Goal: Task Accomplishment & Management: Use online tool/utility

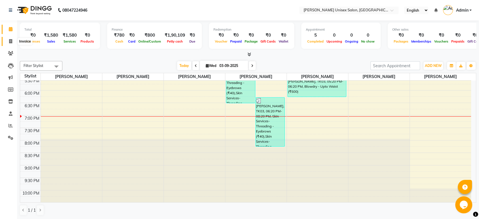
click at [10, 40] on icon at bounding box center [10, 41] width 3 height 4
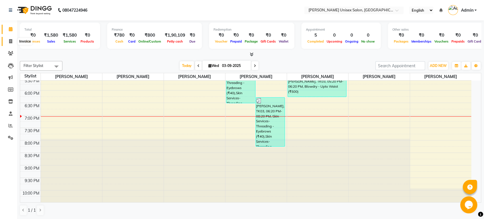
select select "7372"
select select "service"
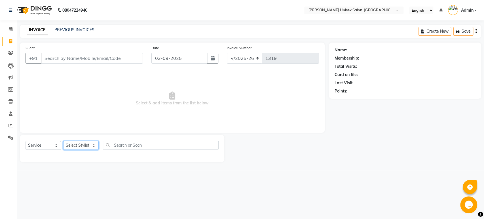
click at [94, 145] on select "Select Stylist [PERSON_NAME] [PERSON_NAME] [PERSON_NAME] Pooja [PERSON_NAME] AH…" at bounding box center [80, 145] width 35 height 9
select select "64436"
click at [63, 141] on select "Select Stylist [PERSON_NAME] [PERSON_NAME] [PERSON_NAME] Pooja [PERSON_NAME] AH…" at bounding box center [80, 145] width 35 height 9
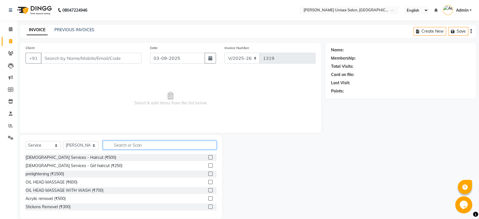
click at [139, 144] on input "text" at bounding box center [160, 145] width 114 height 9
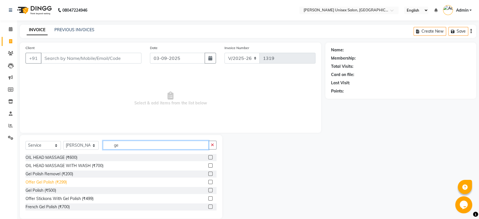
type input "ge"
click at [61, 182] on div "Offer Gel Polish (₹299)" at bounding box center [46, 182] width 41 height 6
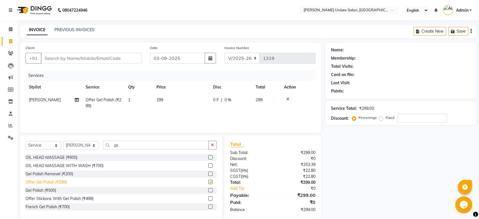
checkbox input "false"
click at [120, 145] on input "ge" at bounding box center [156, 145] width 106 height 9
type input "g"
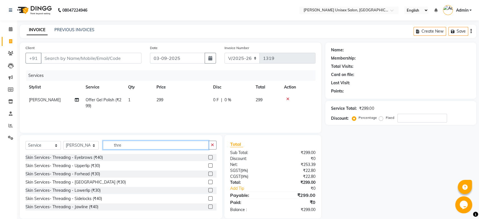
type input "thre"
click at [208, 155] on label at bounding box center [210, 157] width 4 height 4
click at [208, 156] on input "checkbox" at bounding box center [210, 158] width 4 height 4
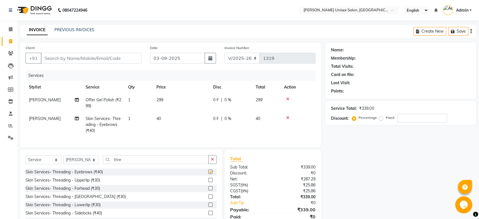
checkbox input "false"
click at [208, 182] on label at bounding box center [210, 180] width 4 height 4
click at [208, 182] on input "checkbox" at bounding box center [210, 180] width 4 height 4
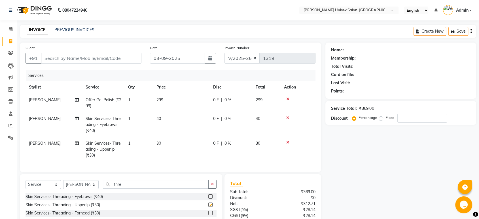
checkbox input "false"
click at [82, 59] on input "Client" at bounding box center [91, 58] width 101 height 11
type input "9"
type input "0"
type input "9664225394"
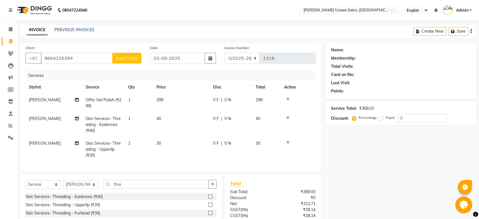
click at [124, 56] on span "Add Client" at bounding box center [127, 58] width 22 height 6
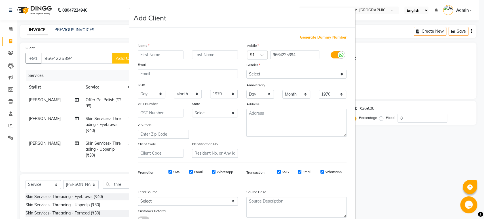
click at [149, 54] on input "text" at bounding box center [161, 54] width 46 height 9
type input "[PERSON_NAME]"
click at [339, 72] on select "Select [DEMOGRAPHIC_DATA] [DEMOGRAPHIC_DATA] Other Prefer Not To Say" at bounding box center [296, 74] width 100 height 9
select select "[DEMOGRAPHIC_DATA]"
click at [246, 70] on select "Select [DEMOGRAPHIC_DATA] [DEMOGRAPHIC_DATA] Other Prefer Not To Say" at bounding box center [296, 74] width 100 height 9
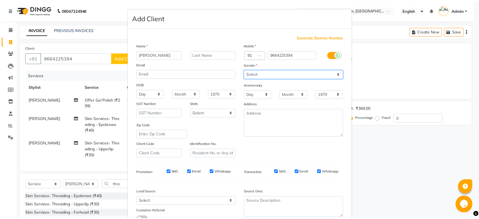
scroll to position [41, 0]
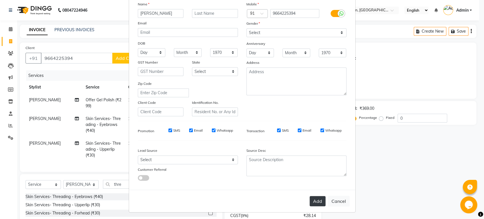
click at [316, 201] on button "Add" at bounding box center [317, 201] width 16 height 10
select select
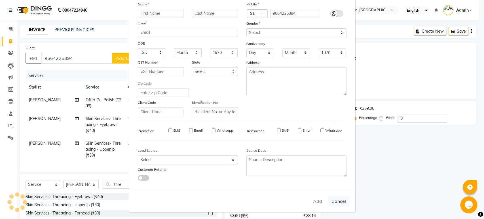
select select
checkbox input "false"
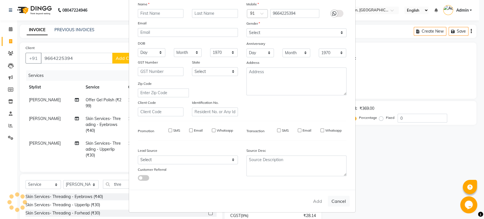
checkbox input "false"
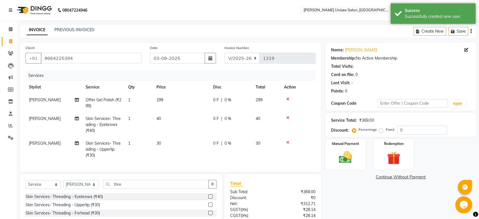
scroll to position [52, 0]
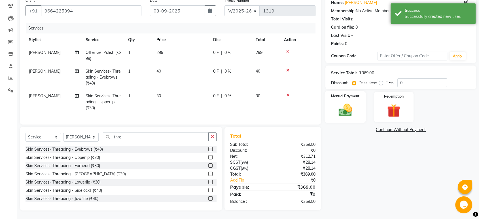
click at [338, 97] on div "Manual Payment" at bounding box center [345, 107] width 41 height 32
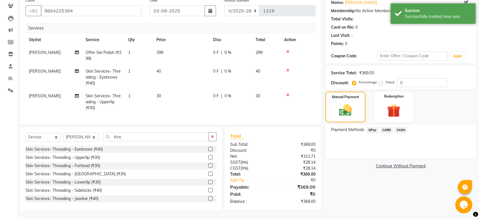
click at [371, 127] on span "GPay" at bounding box center [372, 130] width 12 height 7
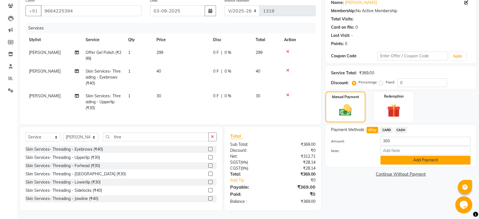
click at [404, 156] on button "Add Payment" at bounding box center [425, 160] width 90 height 9
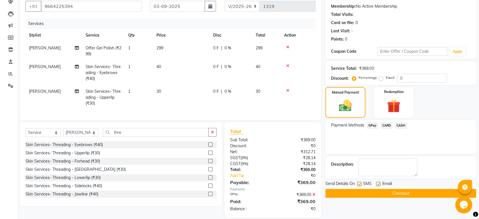
click at [393, 192] on button "Checkout" at bounding box center [400, 193] width 151 height 9
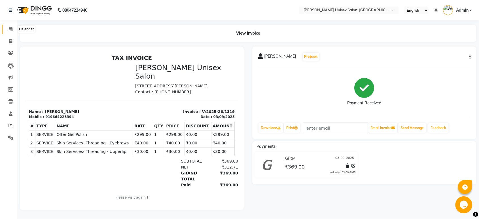
click at [9, 30] on icon at bounding box center [11, 29] width 4 height 4
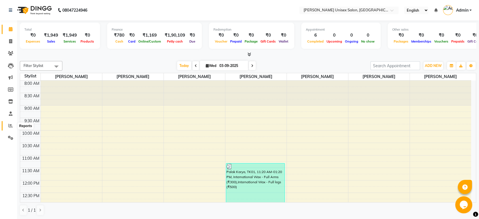
click at [9, 124] on icon at bounding box center [11, 125] width 4 height 4
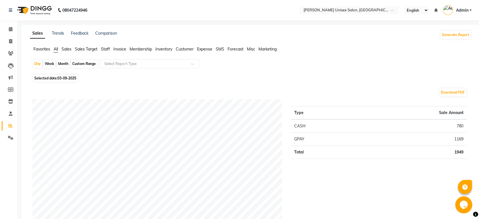
click at [63, 80] on span "Selected date: [DATE]" at bounding box center [55, 78] width 45 height 7
select select "9"
select select "2025"
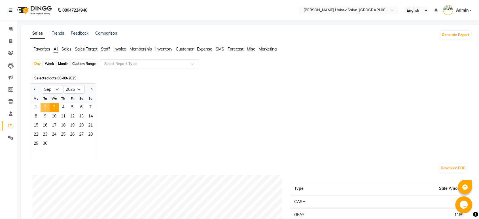
click at [44, 107] on span "2" at bounding box center [45, 107] width 9 height 9
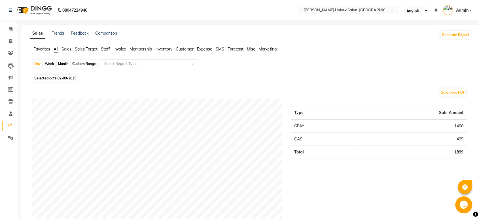
click at [60, 80] on span "02-09-2025" at bounding box center [67, 78] width 19 height 4
select select "9"
select select "2025"
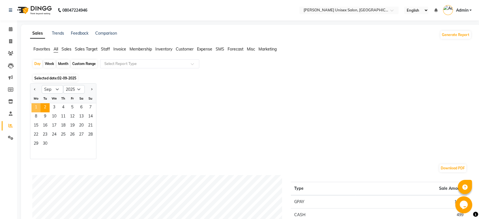
click at [34, 105] on span "1" at bounding box center [35, 107] width 9 height 9
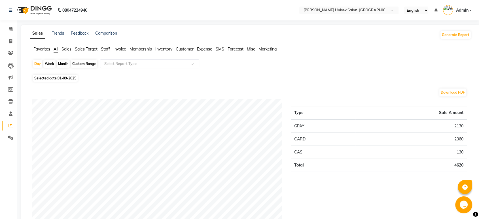
click at [59, 79] on span "01-09-2025" at bounding box center [67, 78] width 19 height 4
select select "9"
select select "2025"
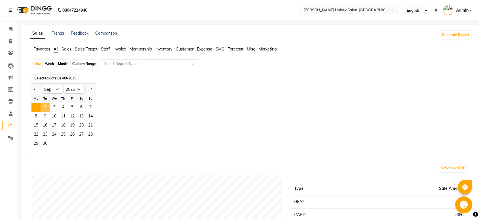
click at [45, 107] on span "2" at bounding box center [45, 107] width 9 height 9
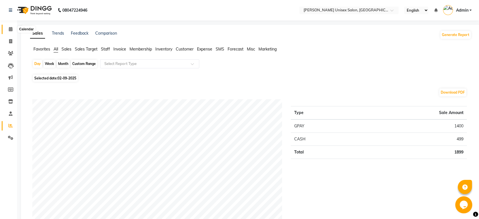
click at [9, 31] on icon at bounding box center [11, 29] width 4 height 4
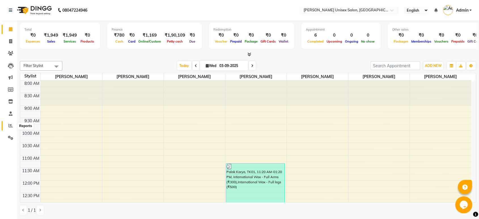
click at [9, 127] on icon at bounding box center [11, 125] width 4 height 4
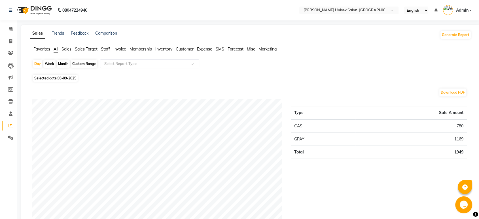
click at [51, 77] on span "Selected date: [DATE]" at bounding box center [55, 78] width 45 height 7
select select "9"
select select "2025"
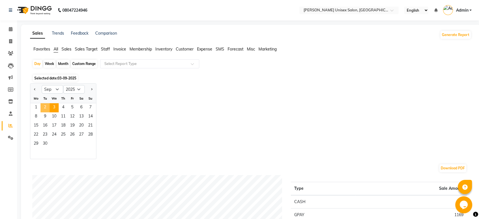
click at [44, 105] on span "2" at bounding box center [45, 107] width 9 height 9
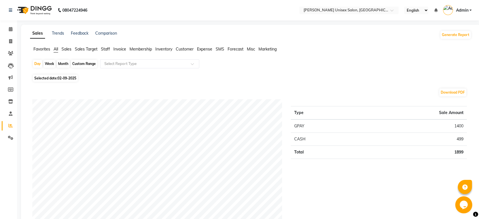
click at [68, 78] on span "02-09-2025" at bounding box center [67, 78] width 19 height 4
select select "9"
select select "2025"
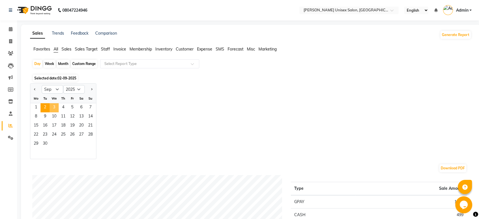
click at [54, 107] on span "3" at bounding box center [54, 107] width 9 height 9
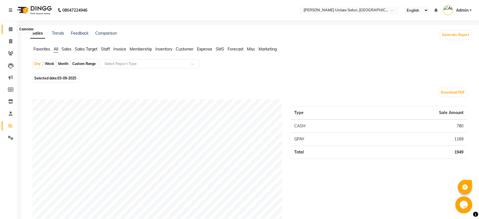
click at [11, 28] on icon at bounding box center [11, 29] width 4 height 4
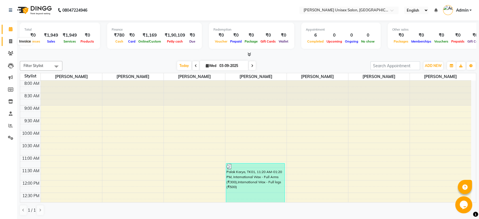
click at [8, 41] on span at bounding box center [11, 41] width 10 height 7
select select "service"
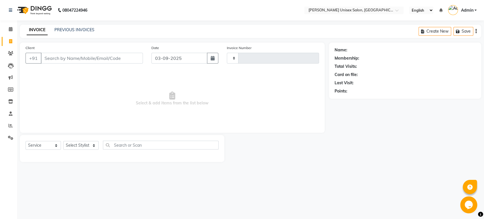
type input "1320"
select select "7372"
click at [46, 57] on input "Client" at bounding box center [92, 58] width 102 height 11
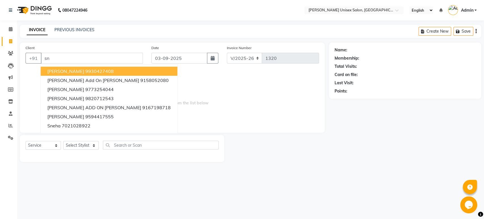
type input "s"
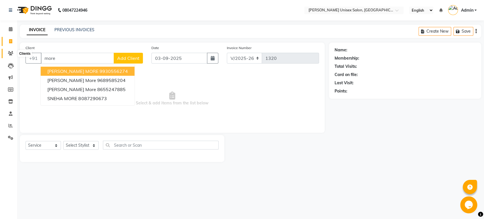
type input "more"
click at [10, 54] on icon at bounding box center [10, 53] width 5 height 4
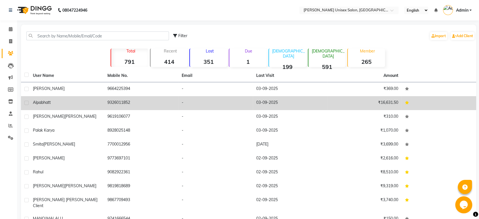
scroll to position [26, 0]
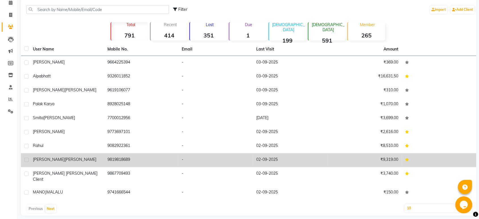
click at [91, 156] on td "[PERSON_NAME]" at bounding box center [66, 160] width 75 height 14
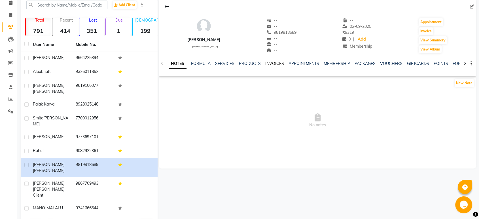
click at [276, 61] on link "INVOICES" at bounding box center [274, 63] width 19 height 5
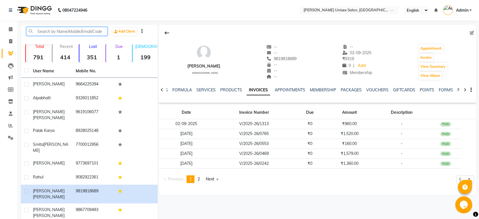
click at [37, 31] on input "text" at bounding box center [66, 31] width 81 height 9
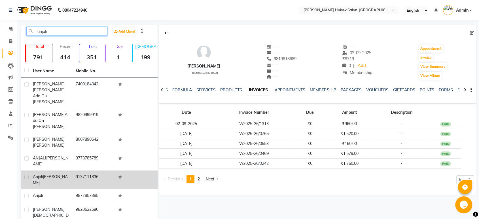
type input "anjali"
click at [47, 174] on span "[PERSON_NAME]" at bounding box center [50, 179] width 35 height 11
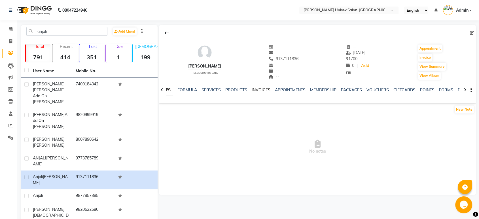
click at [255, 90] on link "INVOICES" at bounding box center [261, 89] width 19 height 5
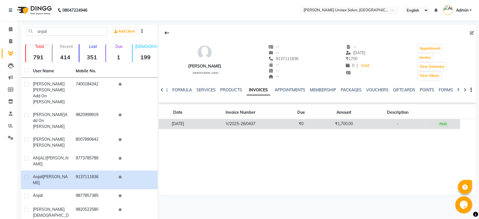
click at [265, 121] on td "V/2025-26/0437" at bounding box center [240, 124] width 87 height 10
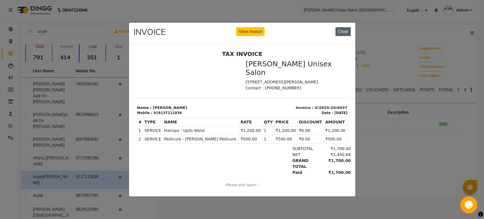
click at [343, 30] on button "Close" at bounding box center [342, 31] width 15 height 9
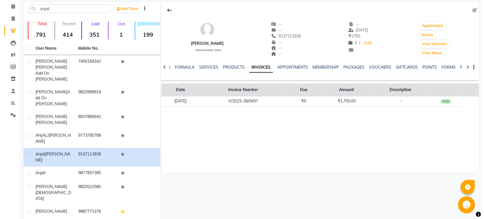
scroll to position [24, 0]
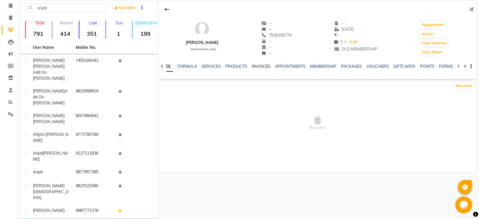
click at [258, 66] on link "INVOICES" at bounding box center [261, 66] width 19 height 5
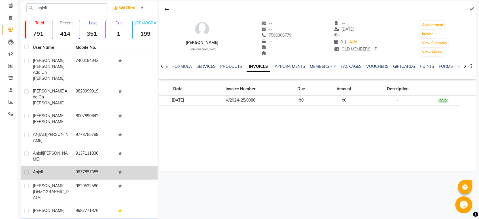
click at [90, 165] on td "9877857385" at bounding box center [93, 172] width 43 height 14
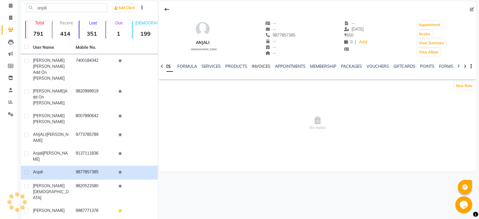
click at [257, 67] on link "INVOICES" at bounding box center [261, 66] width 19 height 5
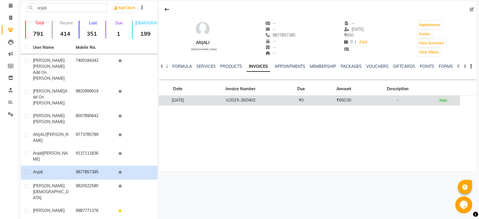
click at [246, 97] on td "V/2025-26/0402" at bounding box center [240, 100] width 87 height 10
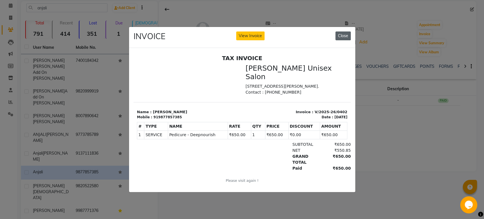
click at [345, 33] on button "Close" at bounding box center [342, 35] width 15 height 9
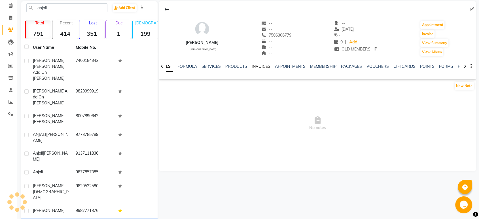
click at [262, 67] on link "INVOICES" at bounding box center [261, 66] width 19 height 5
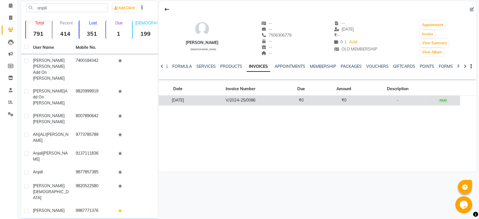
click at [262, 99] on td "V/2024-25/0086" at bounding box center [240, 100] width 87 height 10
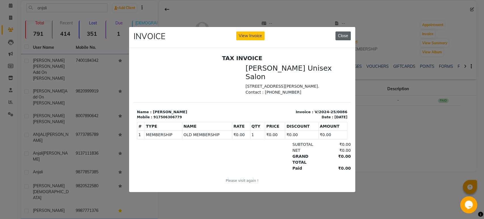
click at [345, 32] on button "Close" at bounding box center [342, 35] width 15 height 9
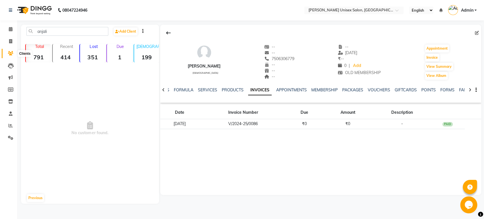
click at [11, 52] on icon at bounding box center [10, 53] width 5 height 4
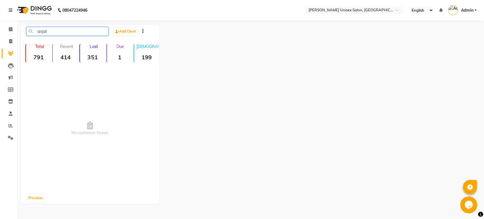
click at [49, 31] on input "anjali" at bounding box center [67, 31] width 82 height 9
click at [6, 29] on span at bounding box center [11, 29] width 10 height 7
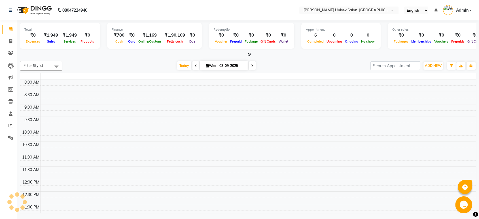
scroll to position [239, 0]
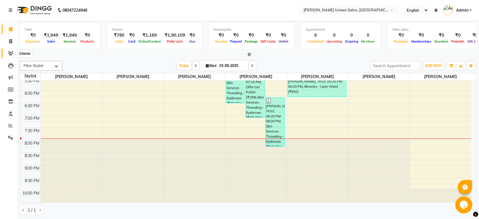
click at [11, 51] on icon at bounding box center [10, 53] width 5 height 4
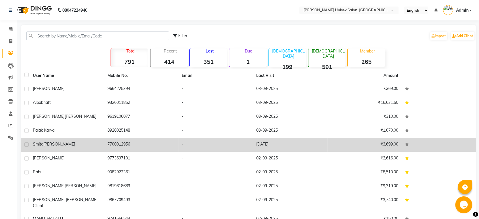
scroll to position [26, 0]
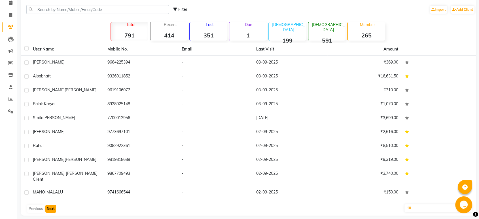
click at [51, 205] on button "Next" at bounding box center [50, 209] width 11 height 8
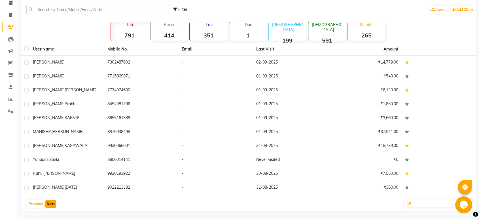
click at [51, 203] on button "Next" at bounding box center [50, 204] width 11 height 8
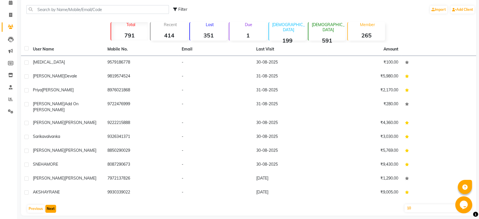
click at [50, 208] on button "Next" at bounding box center [50, 209] width 11 height 8
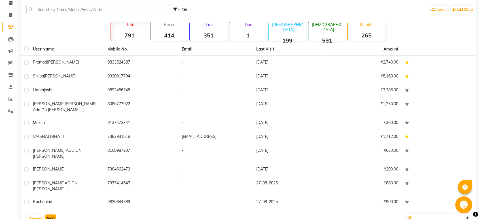
click at [50, 214] on button "Next" at bounding box center [50, 218] width 11 height 8
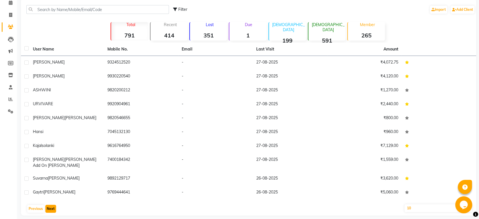
click at [49, 209] on button "Next" at bounding box center [50, 209] width 11 height 8
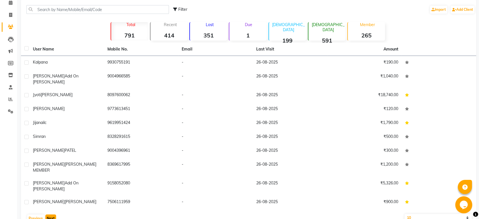
click at [48, 214] on button "Next" at bounding box center [50, 218] width 11 height 8
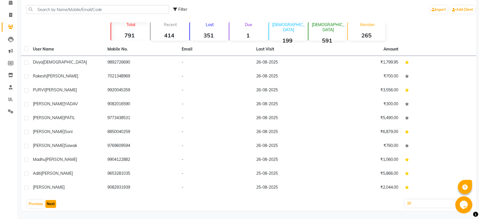
click at [49, 203] on button "Next" at bounding box center [50, 204] width 11 height 8
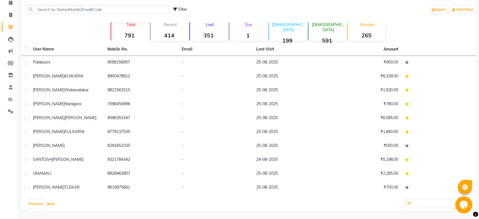
scroll to position [0, 0]
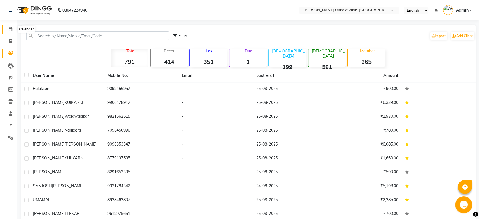
click at [9, 28] on icon at bounding box center [11, 29] width 4 height 4
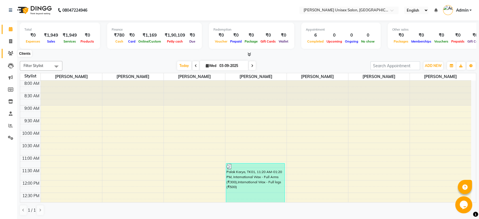
click at [12, 54] on icon at bounding box center [10, 53] width 5 height 4
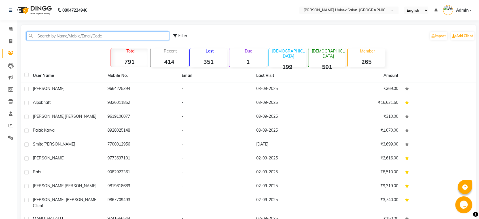
click at [46, 36] on input "text" at bounding box center [97, 35] width 143 height 9
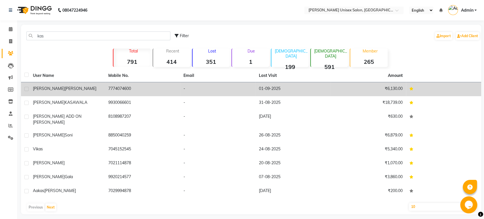
click at [65, 90] on span "[PERSON_NAME]" at bounding box center [81, 88] width 32 height 5
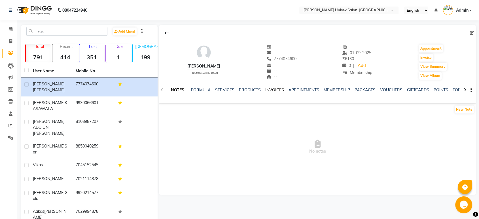
click at [273, 90] on link "INVOICES" at bounding box center [274, 89] width 19 height 5
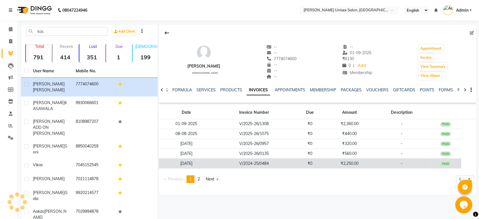
click at [260, 160] on td "V/2024-25/0484" at bounding box center [254, 163] width 80 height 10
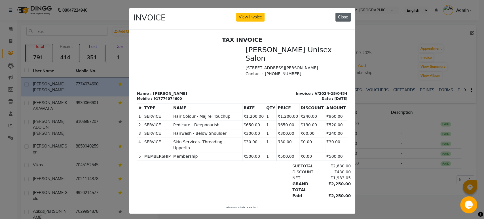
click at [337, 18] on button "Close" at bounding box center [342, 17] width 15 height 9
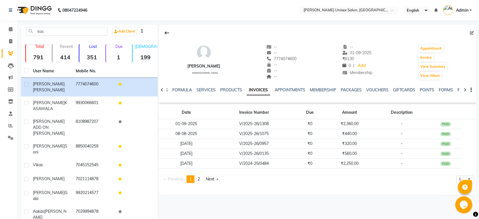
click at [337, 18] on nav "08047224946 Select Location × [PERSON_NAME] Unisex Salon, Dahisar English ENGLI…" at bounding box center [239, 10] width 479 height 20
click at [48, 29] on input "kas" at bounding box center [66, 31] width 81 height 9
type input "k"
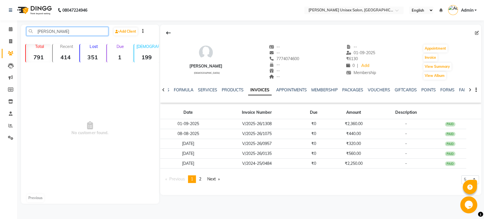
click at [63, 31] on input "[PERSON_NAME]" at bounding box center [67, 31] width 82 height 9
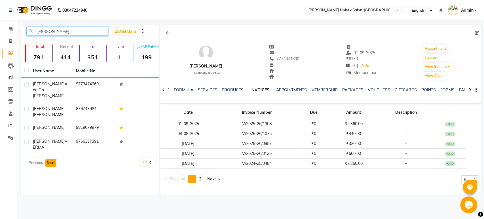
type input "[PERSON_NAME]"
click at [51, 159] on button "Next" at bounding box center [50, 163] width 11 height 8
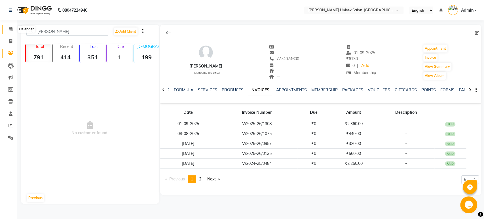
click at [11, 28] on icon at bounding box center [11, 29] width 4 height 4
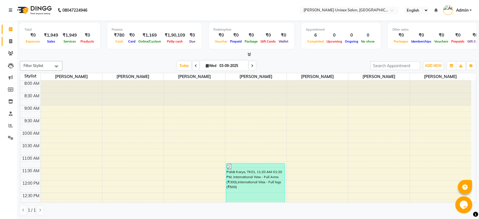
click at [10, 41] on icon at bounding box center [10, 41] width 3 height 4
select select "7372"
select select "service"
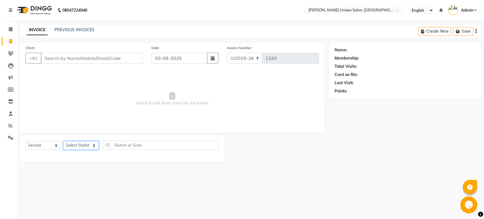
click at [69, 145] on select "Select Stylist [PERSON_NAME] [PERSON_NAME] [PERSON_NAME] Pooja [PERSON_NAME] AH…" at bounding box center [80, 145] width 35 height 9
select select "64437"
click at [63, 141] on select "Select Stylist [PERSON_NAME] [PERSON_NAME] [PERSON_NAME] Pooja [PERSON_NAME] AH…" at bounding box center [80, 145] width 35 height 9
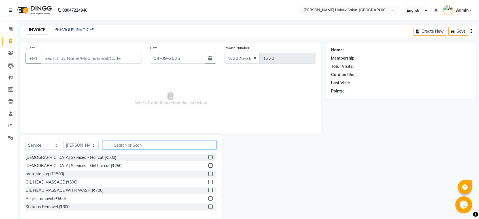
click at [115, 145] on input "text" at bounding box center [160, 145] width 114 height 9
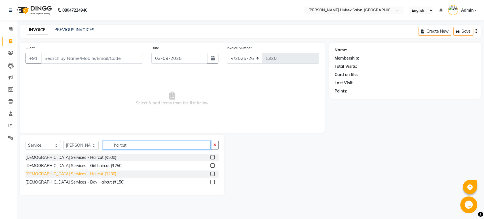
type input "haircut"
click at [67, 175] on div "[DEMOGRAPHIC_DATA] Services - Haircut (₹200)" at bounding box center [71, 174] width 91 height 6
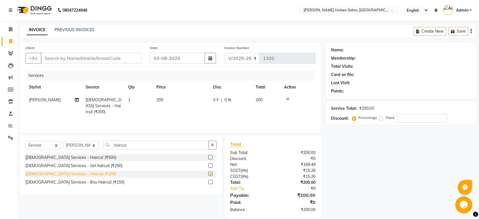
checkbox input "false"
click at [52, 59] on input "Client" at bounding box center [91, 58] width 101 height 11
type input "n"
type input "0"
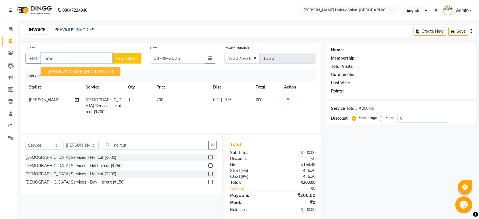
click at [58, 74] on button "[PERSON_NAME] 9673792313" at bounding box center [81, 71] width 80 height 9
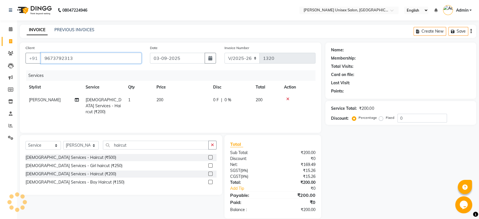
type input "9673792313"
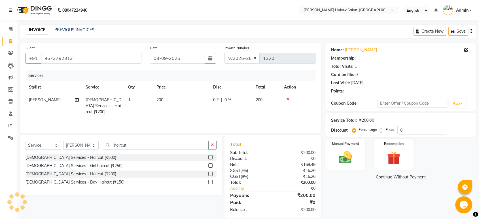
select select "1: Object"
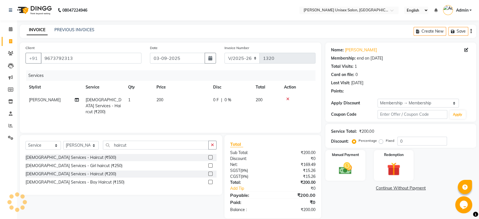
type input "20"
click at [348, 169] on img at bounding box center [345, 168] width 22 height 16
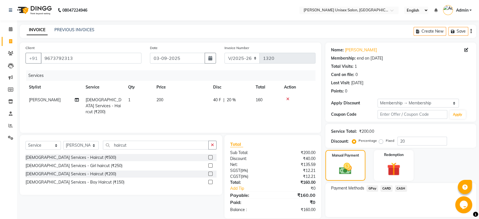
click at [372, 188] on span "GPay" at bounding box center [372, 188] width 12 height 7
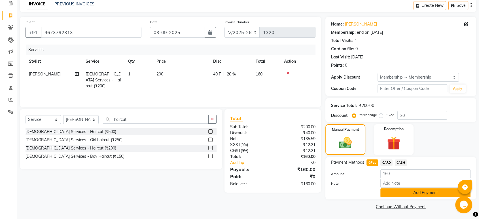
click at [419, 191] on button "Add Payment" at bounding box center [425, 192] width 90 height 9
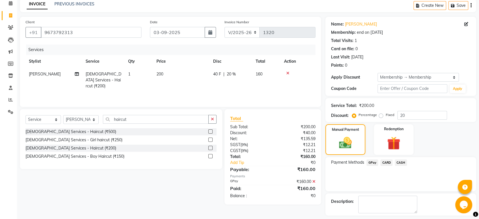
scroll to position [50, 0]
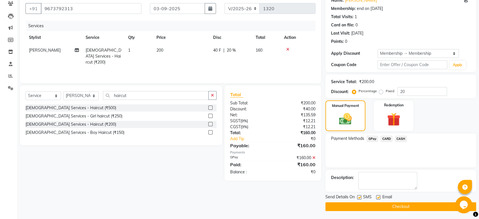
click at [404, 206] on button "Checkout" at bounding box center [400, 206] width 151 height 9
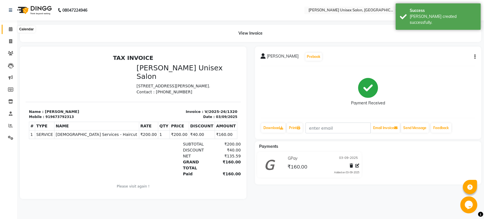
click at [9, 29] on icon at bounding box center [11, 29] width 4 height 4
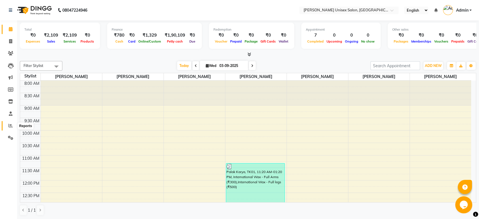
click at [11, 126] on icon at bounding box center [11, 125] width 4 height 4
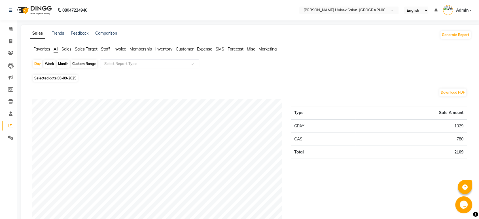
click at [63, 64] on div "Month" at bounding box center [63, 64] width 13 height 8
select select "9"
select select "2025"
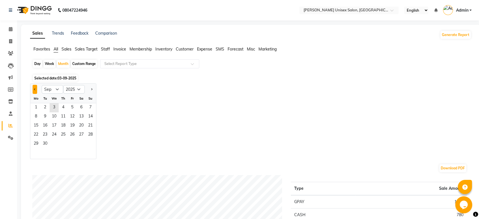
click at [34, 91] on button "Previous month" at bounding box center [35, 89] width 5 height 9
select select "8"
click at [75, 107] on span "1" at bounding box center [72, 107] width 9 height 9
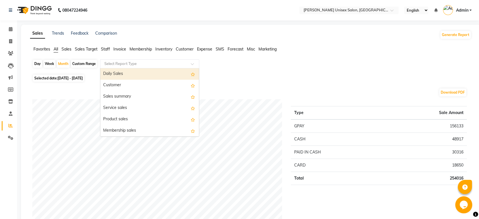
click at [111, 64] on input "text" at bounding box center [144, 64] width 82 height 6
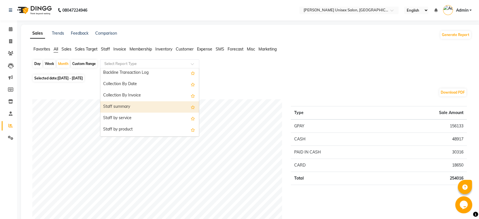
click at [116, 107] on div "Staff summary" at bounding box center [149, 106] width 99 height 11
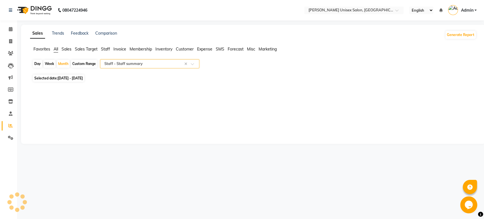
select select "full_report"
select select "pdf"
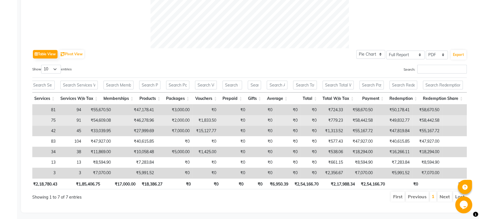
scroll to position [0, 147]
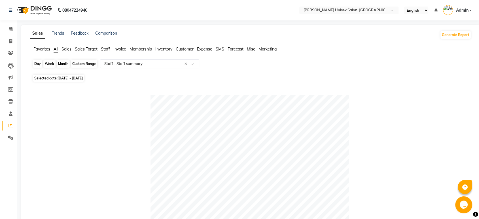
click at [62, 64] on div "Month" at bounding box center [63, 64] width 13 height 8
select select "8"
select select "2025"
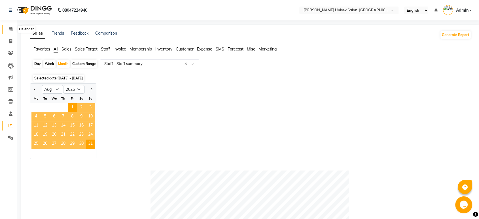
click at [7, 30] on span at bounding box center [11, 29] width 10 height 7
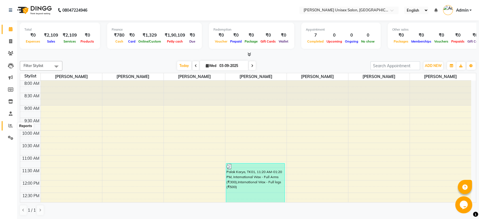
click at [10, 127] on icon at bounding box center [11, 125] width 4 height 4
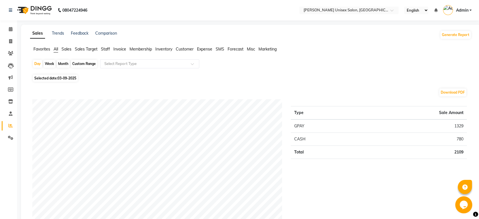
click at [64, 63] on div "Month" at bounding box center [63, 64] width 13 height 8
select select "9"
select select "2025"
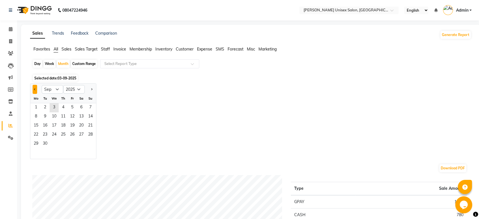
click at [35, 90] on button "Previous month" at bounding box center [35, 89] width 5 height 9
select select "8"
click at [73, 107] on span "1" at bounding box center [72, 107] width 9 height 9
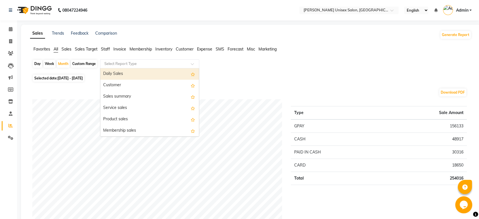
click at [109, 63] on input "text" at bounding box center [144, 64] width 82 height 6
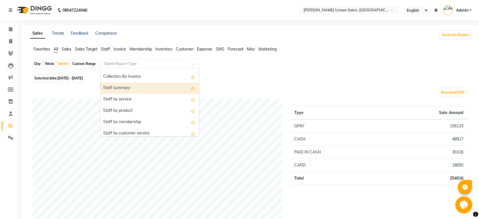
click at [122, 89] on div "Staff summary" at bounding box center [149, 87] width 99 height 11
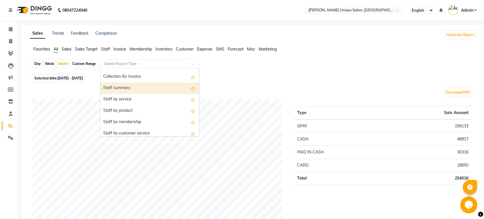
select select "full_report"
select select "pdf"
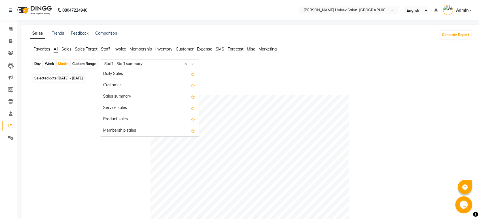
scroll to position [204, 0]
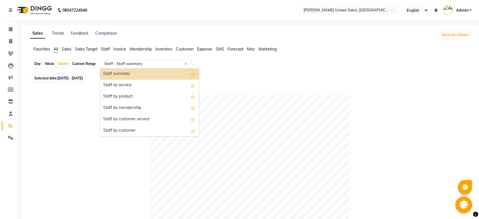
click at [132, 65] on input "text" at bounding box center [144, 64] width 82 height 6
click at [126, 108] on div "Staff by membership" at bounding box center [149, 107] width 99 height 11
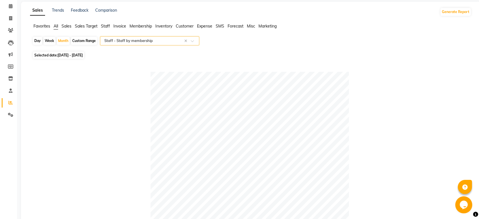
scroll to position [0, 0]
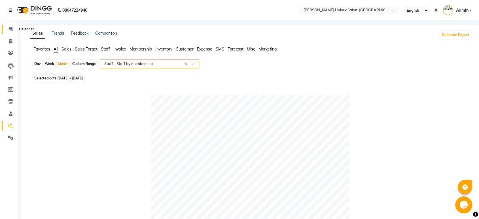
click at [11, 27] on icon at bounding box center [11, 29] width 4 height 4
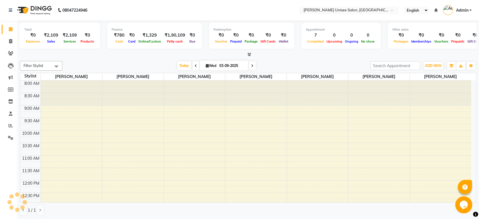
scroll to position [239, 0]
